Goal: Task Accomplishment & Management: Complete application form

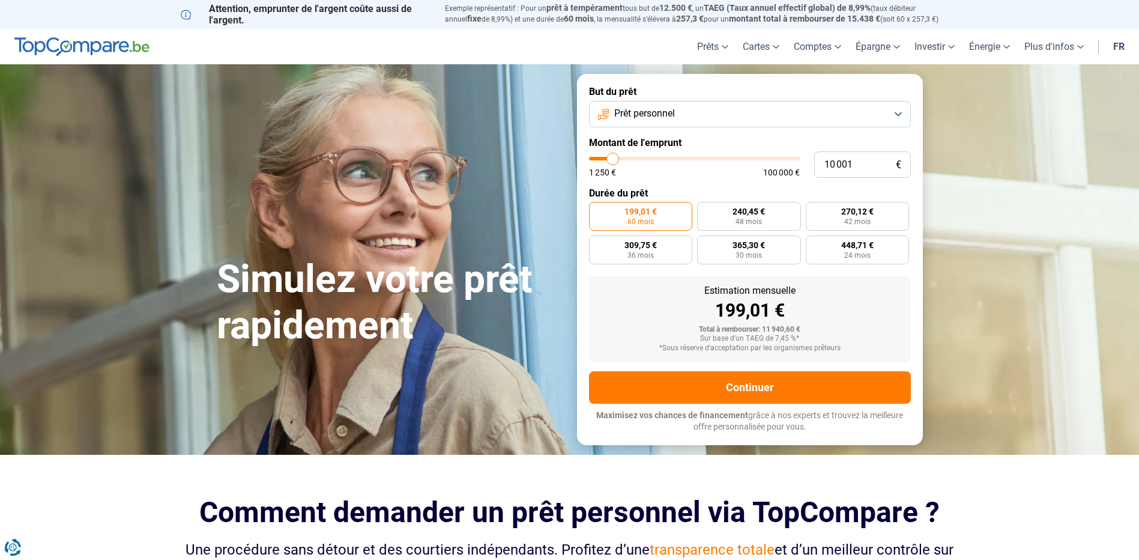
type input "9 750"
type input "9750"
type input "10 000"
type input "10000"
type input "10 500"
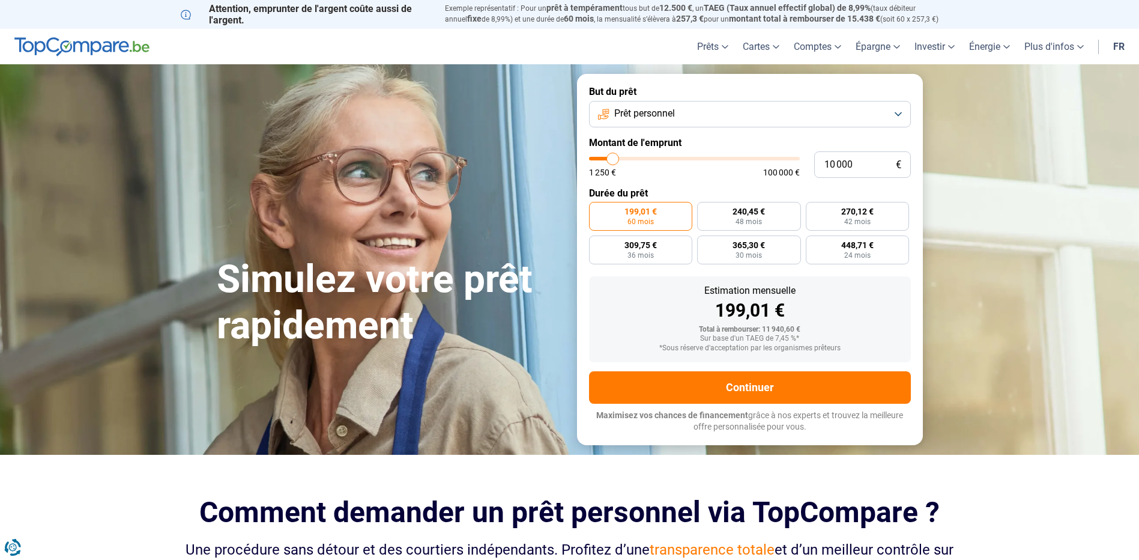
type input "10500"
type input "11 000"
type input "11000"
type input "11 250"
type input "11250"
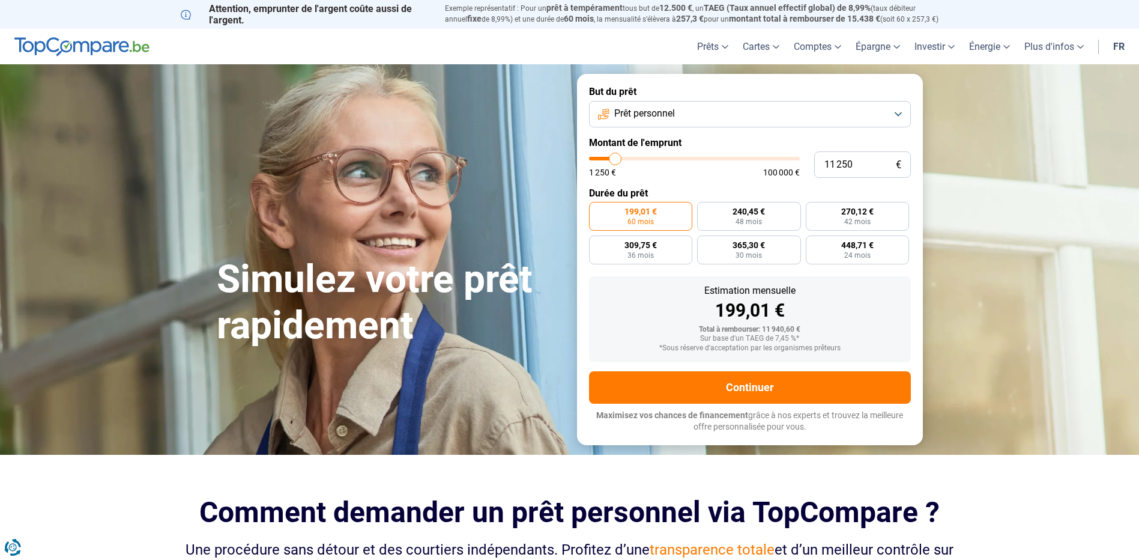
type input "11 500"
type input "11500"
type input "11 750"
type input "11750"
type input "12 000"
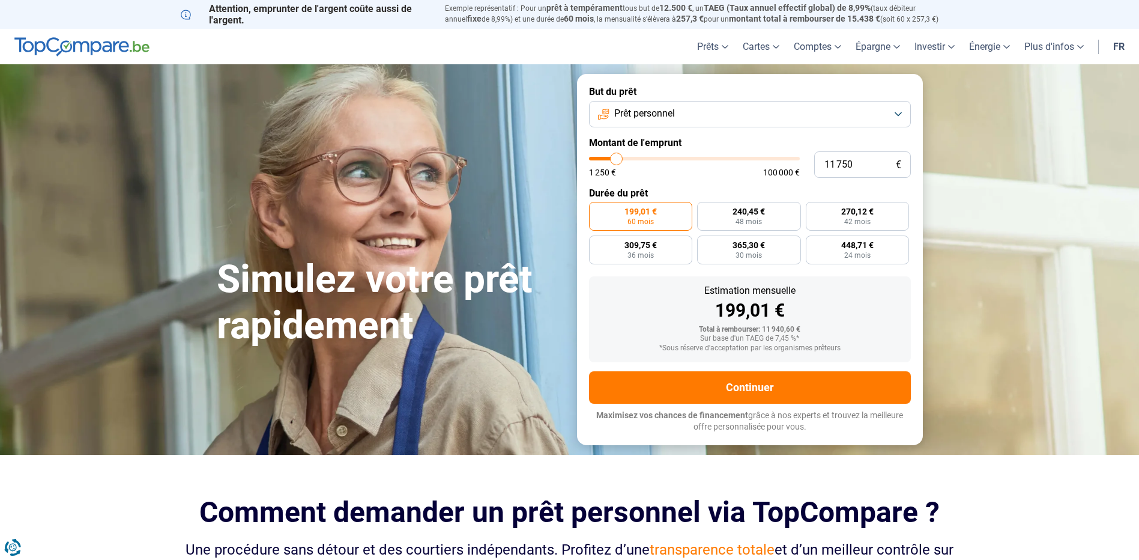
type input "12000"
type input "12 500"
type input "12500"
type input "12 750"
type input "12750"
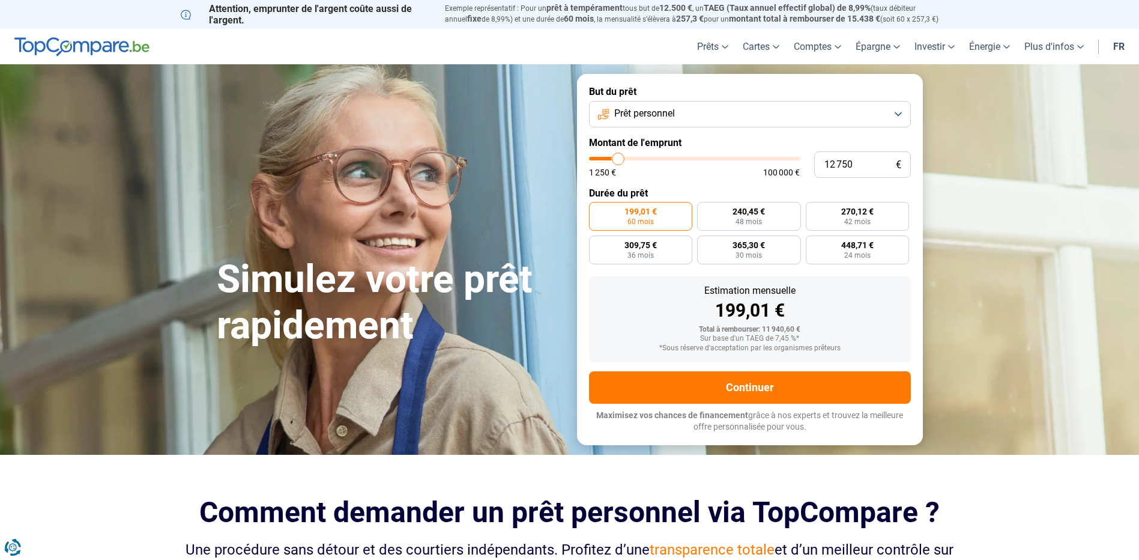
type input "13 000"
type input "13000"
type input "13 250"
type input "13250"
type input "13 000"
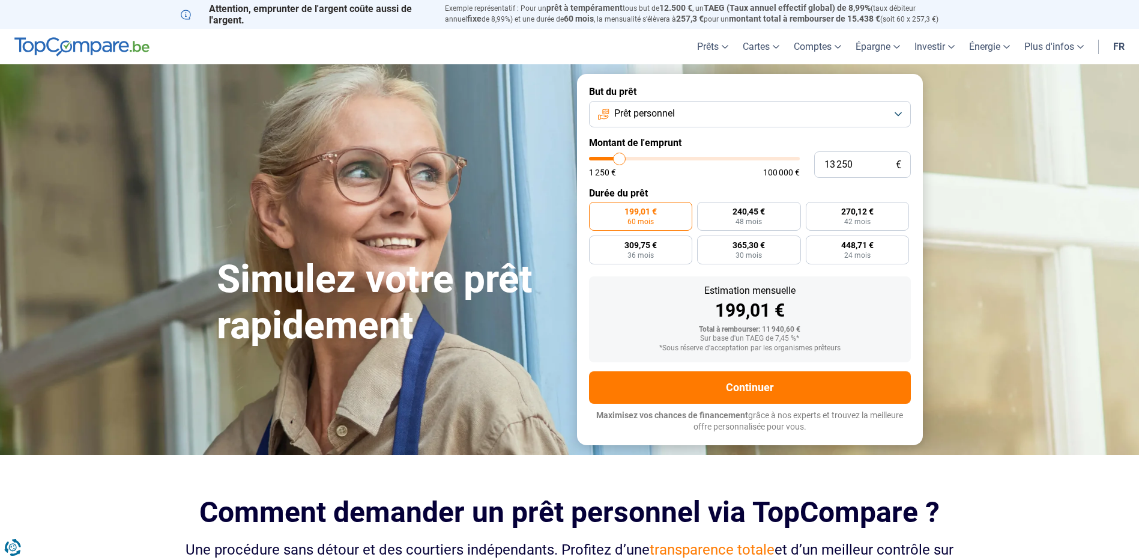
type input "13000"
type input "12 750"
type input "12750"
type input "12 500"
type input "12500"
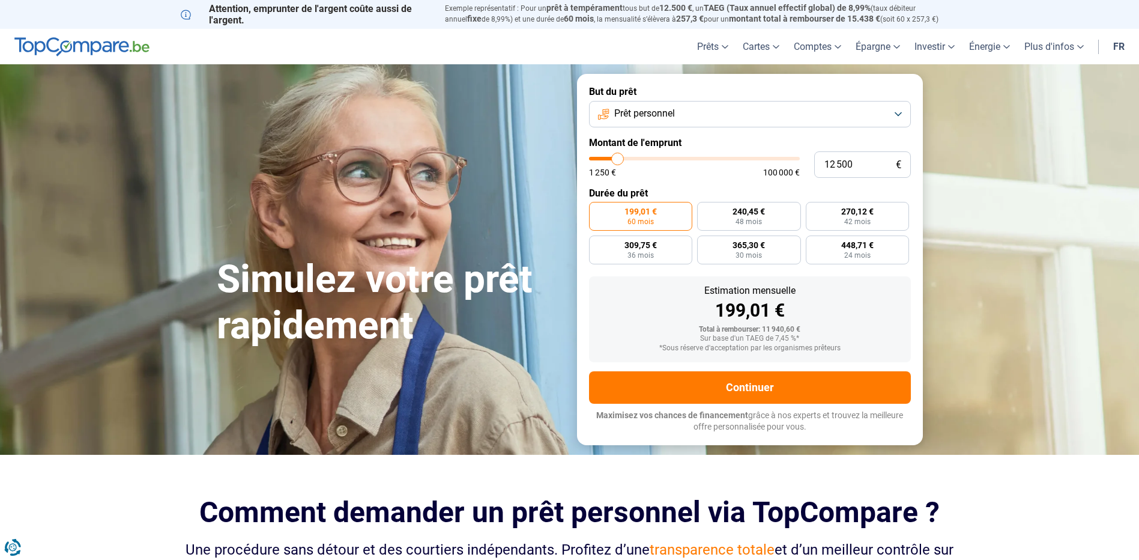
type input "12 000"
type input "12000"
type input "12 500"
type input "12500"
type input "12 750"
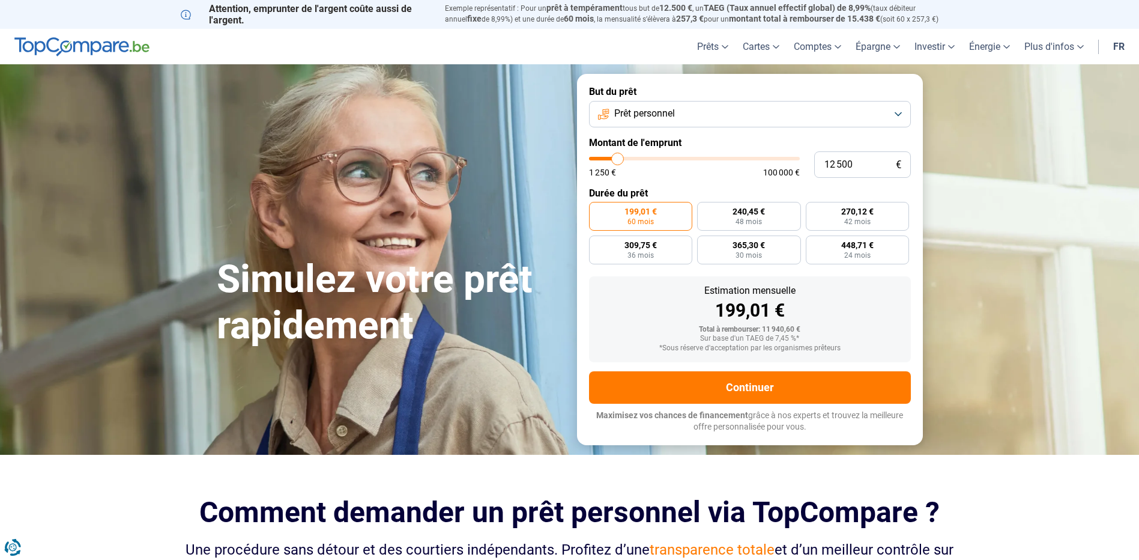
type input "12750"
type input "13 000"
type input "13000"
type input "13 250"
type input "13250"
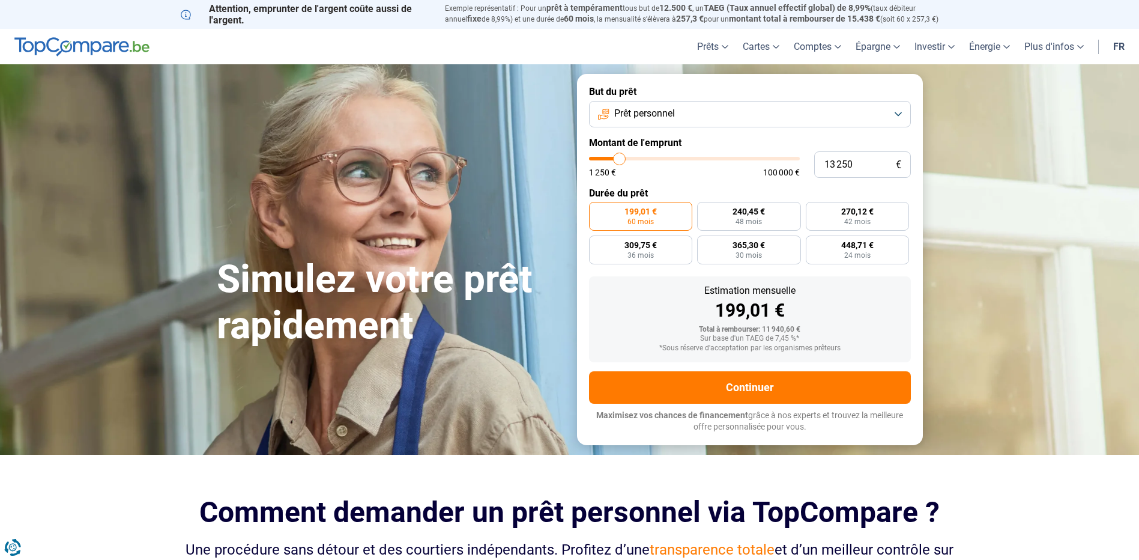
type input "13 500"
type input "13500"
type input "14 000"
type input "14000"
type input "14 250"
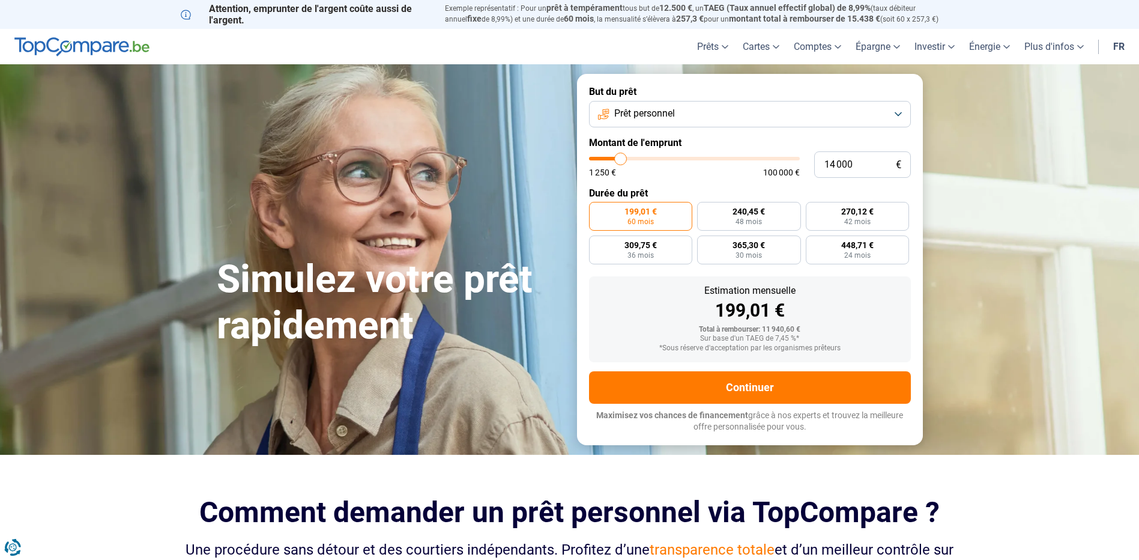
type input "14250"
type input "14 000"
type input "14000"
type input "13 500"
type input "13500"
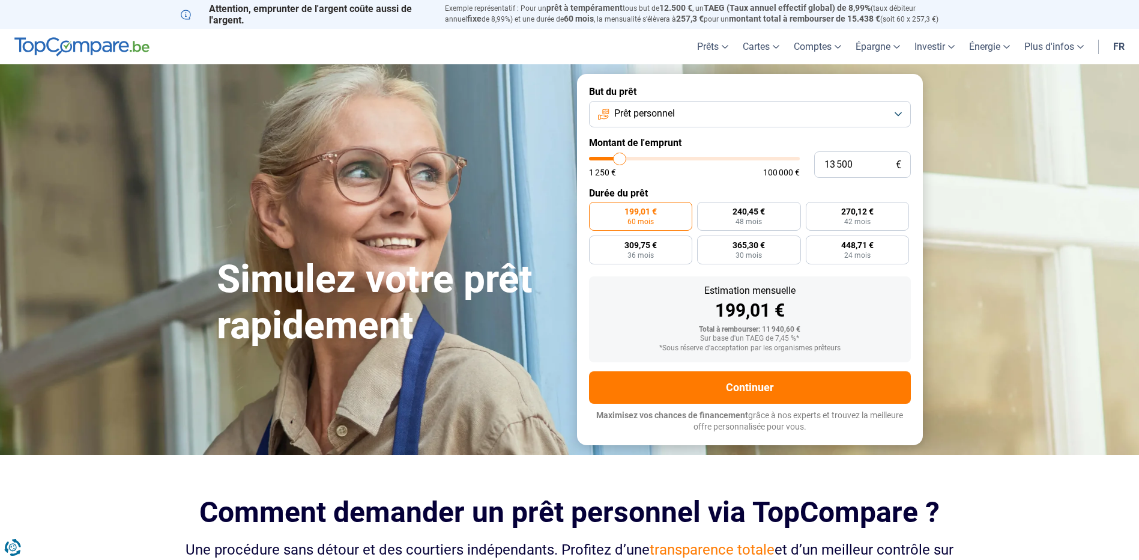
type input "13 250"
type input "13250"
type input "13 000"
type input "13000"
type input "12 750"
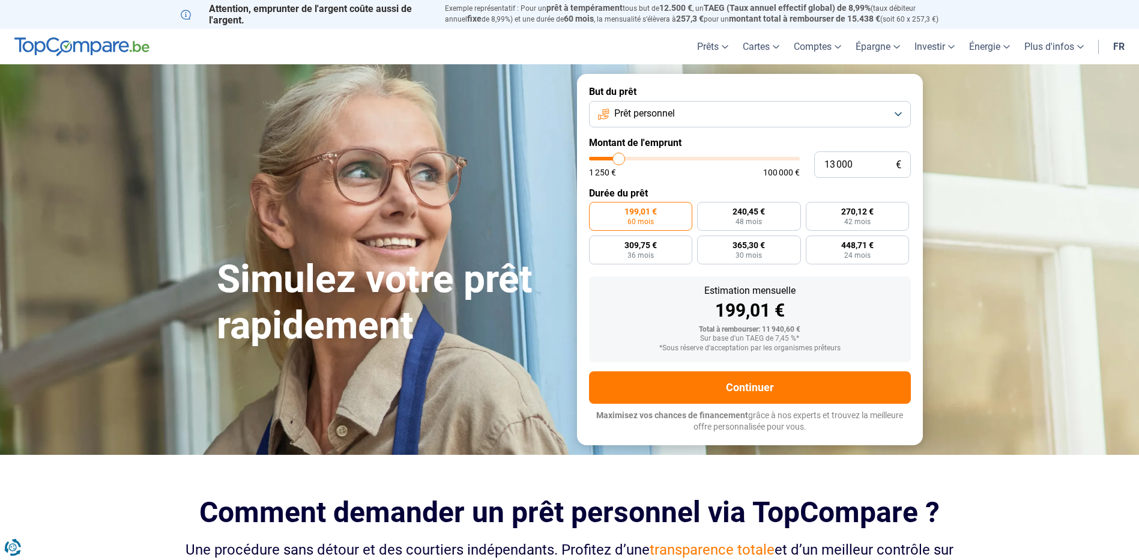
type input "12750"
type input "12 500"
drag, startPoint x: 612, startPoint y: 157, endPoint x: 618, endPoint y: 158, distance: 6.0
type input "12500"
click at [618, 158] on input "range" at bounding box center [694, 159] width 211 height 4
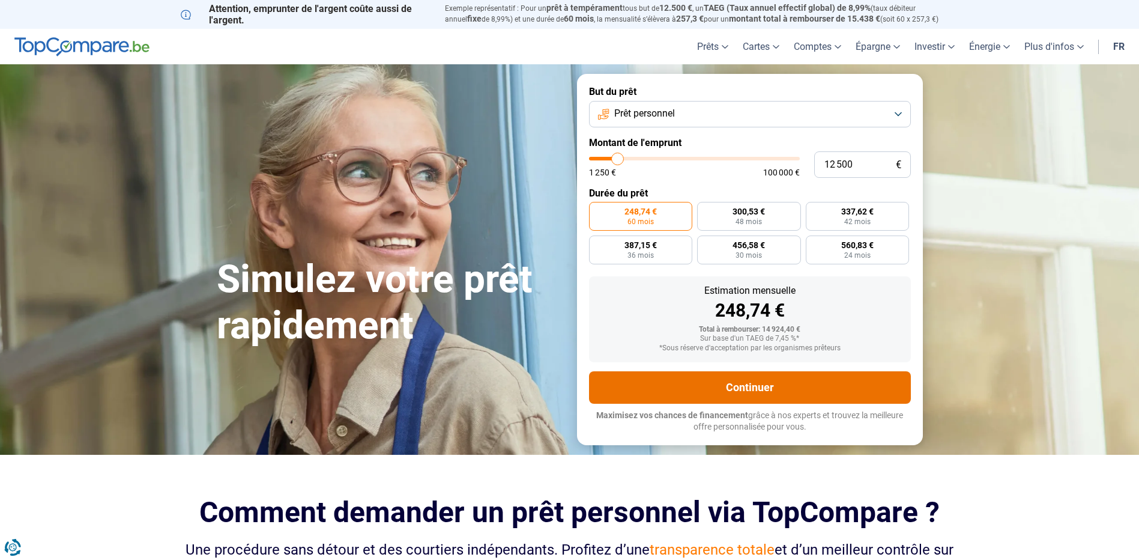
click at [748, 387] on button "Continuer" at bounding box center [750, 387] width 322 height 32
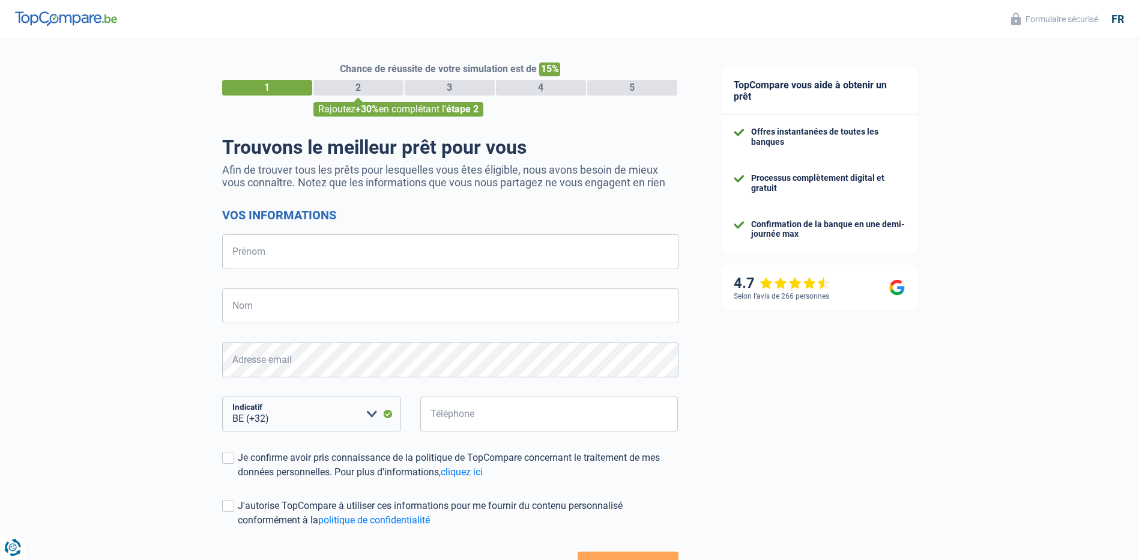
select select "32"
click at [423, 262] on input "Prénom" at bounding box center [450, 251] width 456 height 35
drag, startPoint x: 144, startPoint y: 285, endPoint x: 156, endPoint y: 288, distance: 12.2
click at [145, 286] on div "Chance de réussite de votre simulation est de 15% 1 2 3 4 5 Rajoutez +30% en co…" at bounding box center [350, 341] width 700 height 614
